Goal: Task Accomplishment & Management: Manage account settings

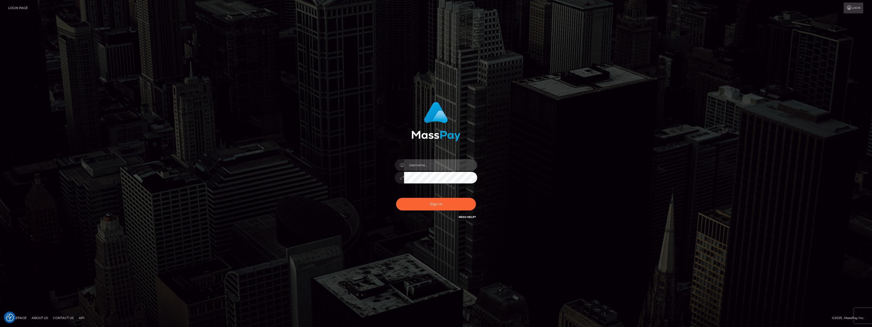
click at [413, 163] on input "text" at bounding box center [440, 165] width 73 height 12
drag, startPoint x: 432, startPoint y: 169, endPoint x: 427, endPoint y: 165, distance: 6.6
click at [427, 165] on input "text" at bounding box center [440, 165] width 73 height 12
type input "[EMAIL_ADDRESS][DOMAIN_NAME]"
click at [406, 207] on button "Sign in" at bounding box center [436, 204] width 80 height 13
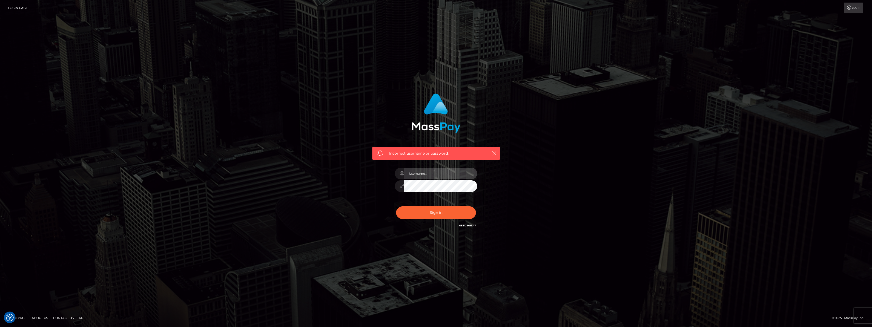
click at [424, 177] on input "text" at bounding box center [440, 174] width 73 height 12
type input "[EMAIL_ADDRESS][DOMAIN_NAME]"
click at [385, 186] on div "Incorrect username or password. zzztwitterrp@gmail.com" at bounding box center [435, 161] width 135 height 143
click at [413, 211] on button "Sign in" at bounding box center [436, 212] width 80 height 13
click at [428, 175] on input "text" at bounding box center [440, 174] width 73 height 12
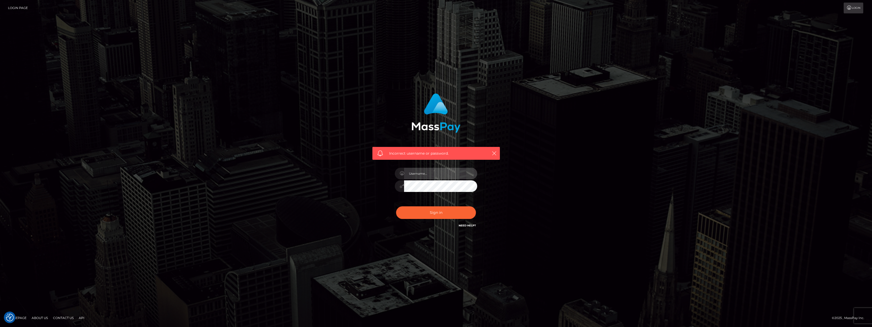
type input "[EMAIL_ADDRESS][DOMAIN_NAME]"
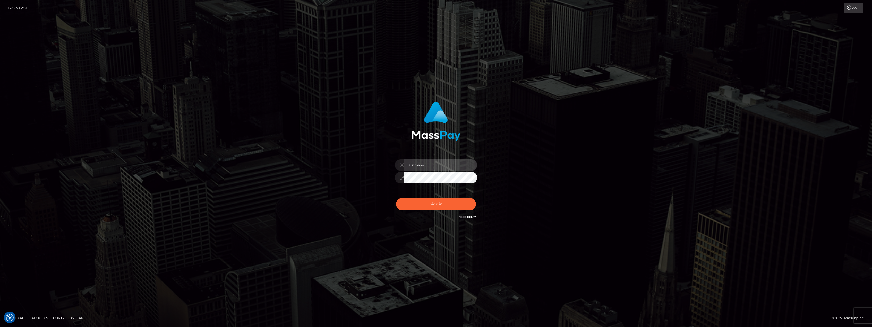
click at [418, 166] on input "text" at bounding box center [440, 165] width 73 height 12
type input "[EMAIL_ADDRESS][DOMAIN_NAME]"
click at [394, 179] on div "[EMAIL_ADDRESS][DOMAIN_NAME]" at bounding box center [436, 174] width 90 height 39
click at [366, 184] on div "zzztwitterrp@gmail.com Sign in" at bounding box center [435, 163] width 143 height 131
click at [445, 207] on button "Sign in" at bounding box center [436, 204] width 80 height 13
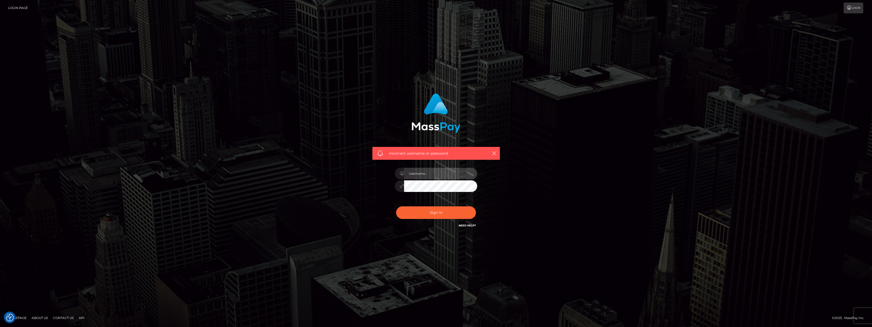
click at [432, 171] on input "text" at bounding box center [440, 174] width 73 height 12
type input "[EMAIL_ADDRESS][DOMAIN_NAME]"
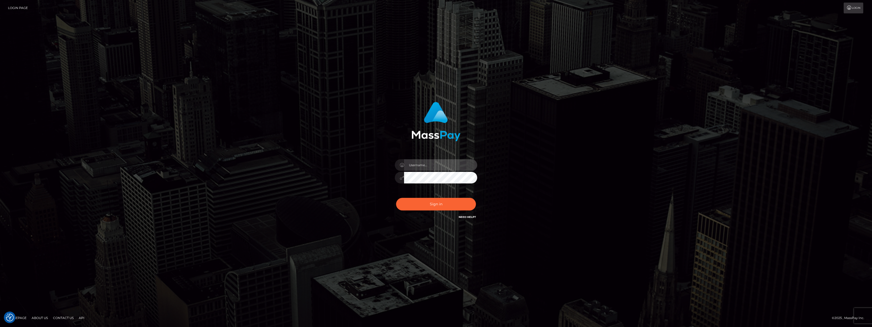
click at [419, 168] on input "text" at bounding box center [440, 165] width 73 height 12
type input "zzztwitterrp@gmail.com"
click at [441, 207] on button "Sign in" at bounding box center [436, 204] width 80 height 13
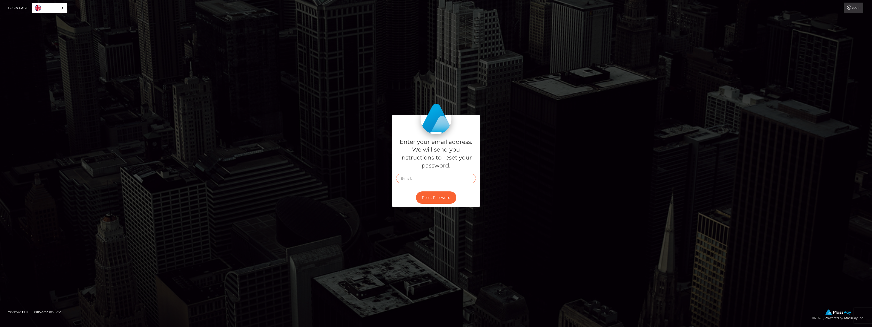
click at [413, 177] on input "text" at bounding box center [436, 179] width 80 height 10
type input "[EMAIL_ADDRESS][DOMAIN_NAME]"
click at [439, 198] on button "Reset Password" at bounding box center [436, 198] width 40 height 13
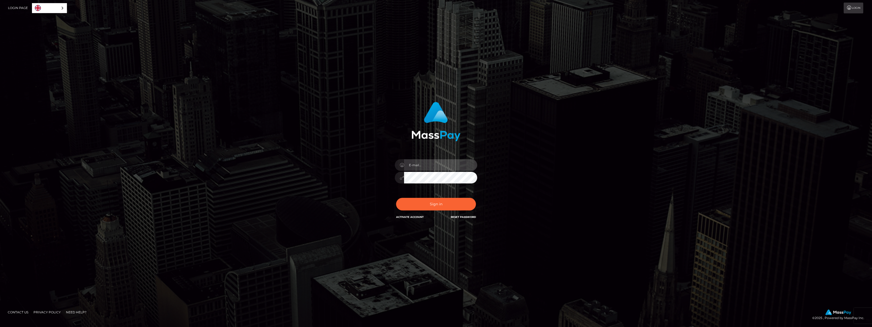
type input "[EMAIL_ADDRESS][DOMAIN_NAME]"
click at [384, 176] on div "In order to protect your account, we're utilizing the help of a captcha service…" at bounding box center [435, 161] width 135 height 126
click at [361, 189] on div "In order to protect your account, we're utilizing the help of a captcha service…" at bounding box center [435, 163] width 293 height 131
click at [416, 207] on button "Sign in" at bounding box center [436, 204] width 80 height 13
